Goal: Transaction & Acquisition: Subscribe to service/newsletter

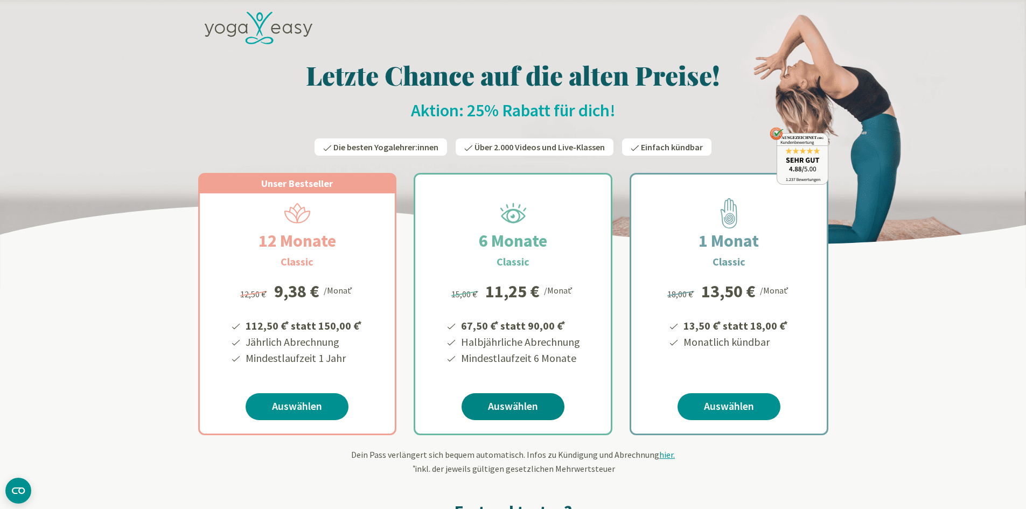
click at [510, 411] on link "Auswählen" at bounding box center [512, 406] width 103 height 27
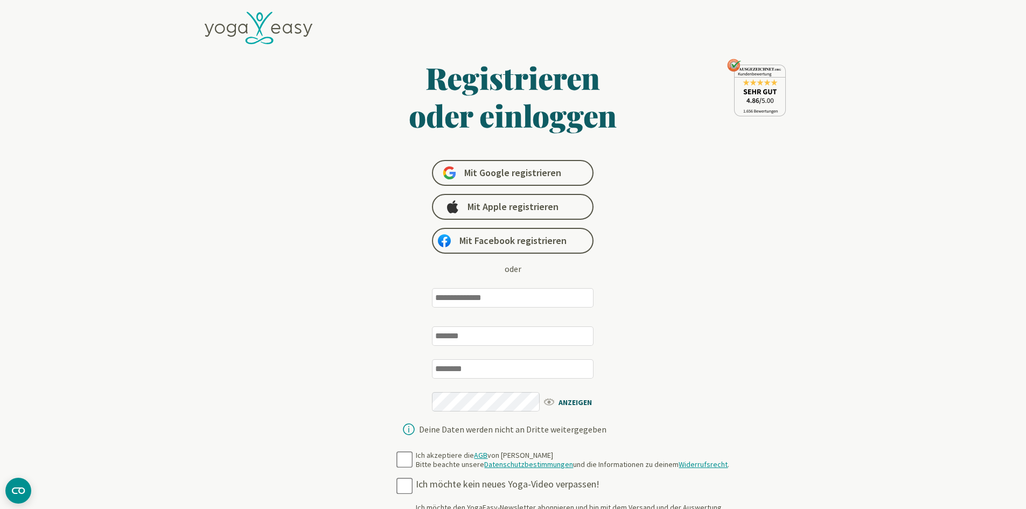
click at [495, 303] on input "email" at bounding box center [513, 297] width 162 height 19
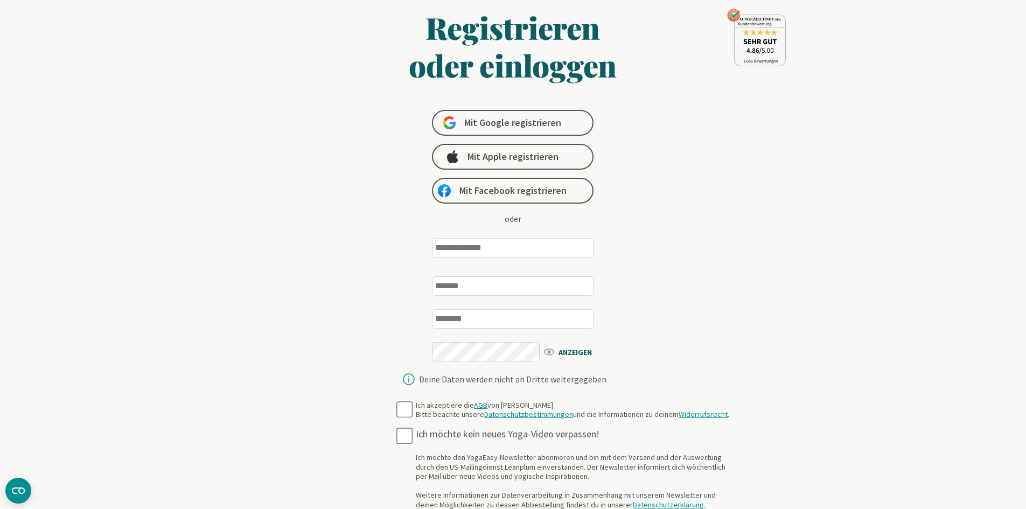
scroll to position [54, 0]
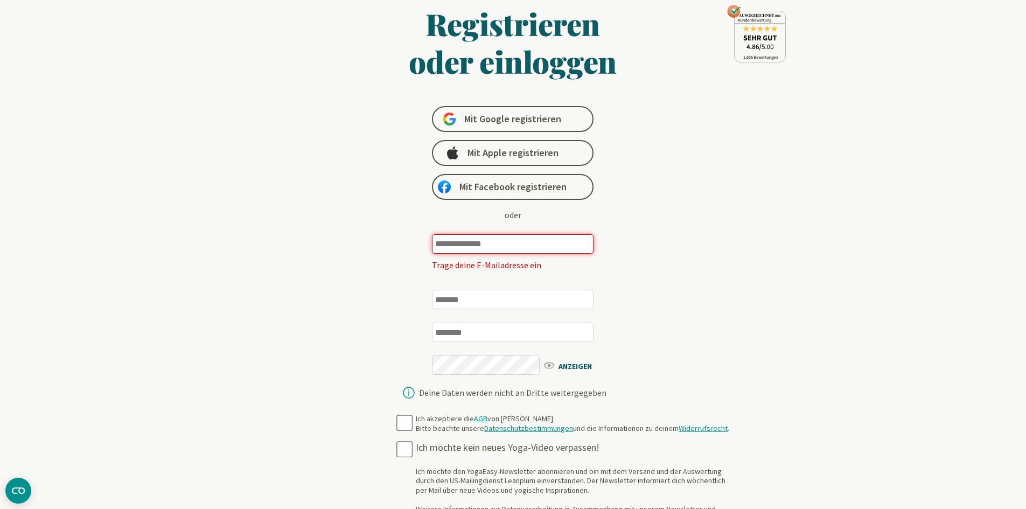
click at [405, 405] on form "**********" at bounding box center [513, 363] width 417 height 716
click at [494, 117] on span "Mit Google registrieren" at bounding box center [512, 119] width 97 height 13
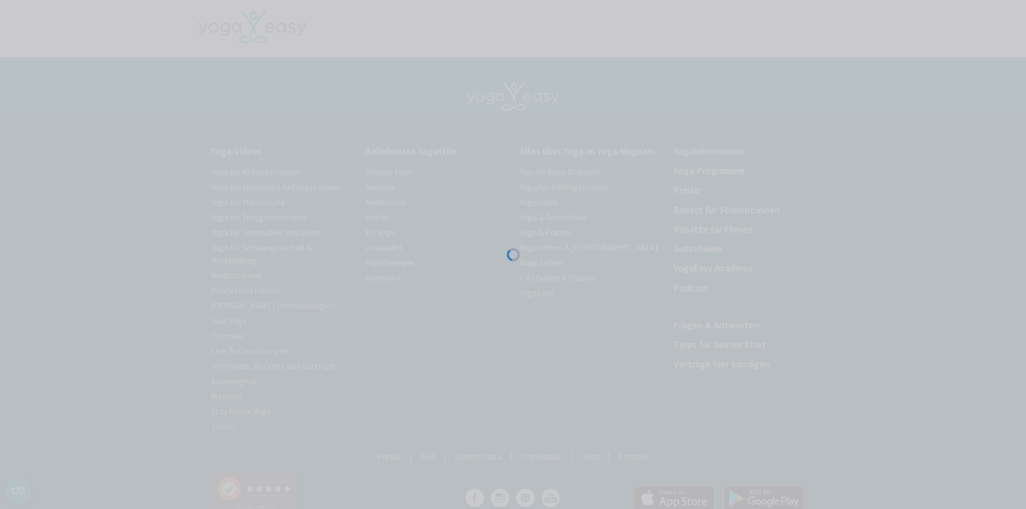
scroll to position [10, 0]
